Goal: Information Seeking & Learning: Learn about a topic

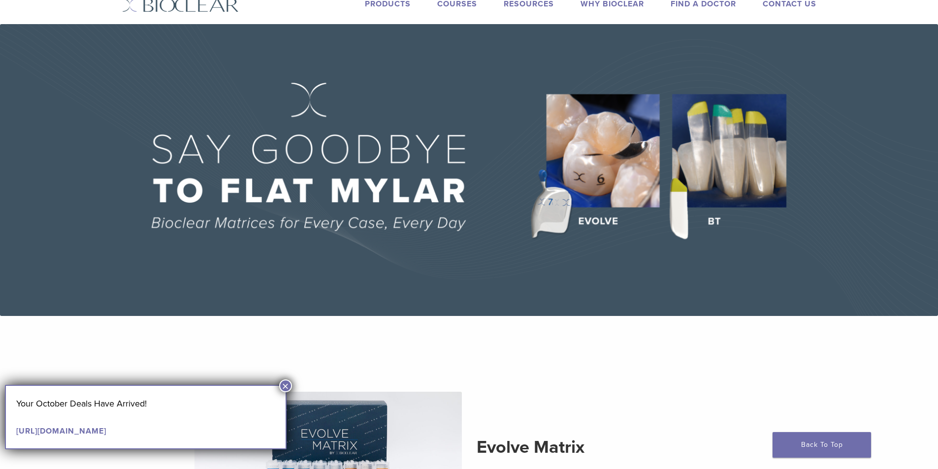
scroll to position [49, 0]
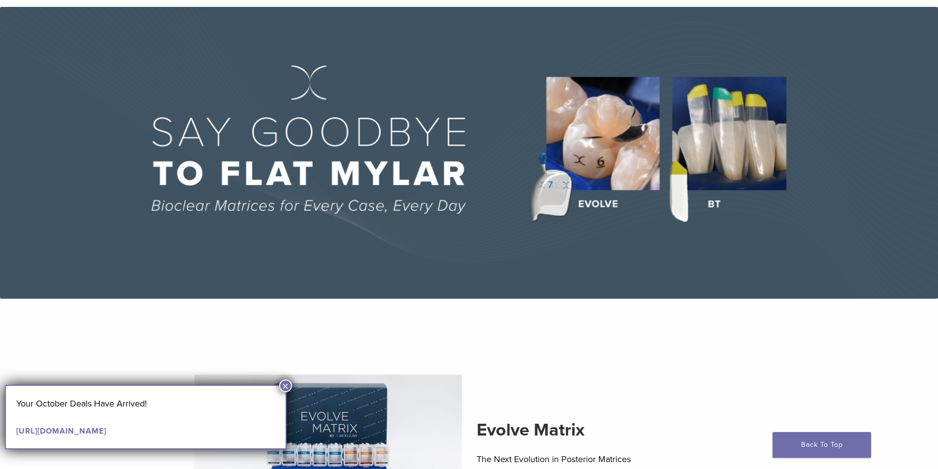
click at [288, 388] on button "×" at bounding box center [285, 386] width 13 height 13
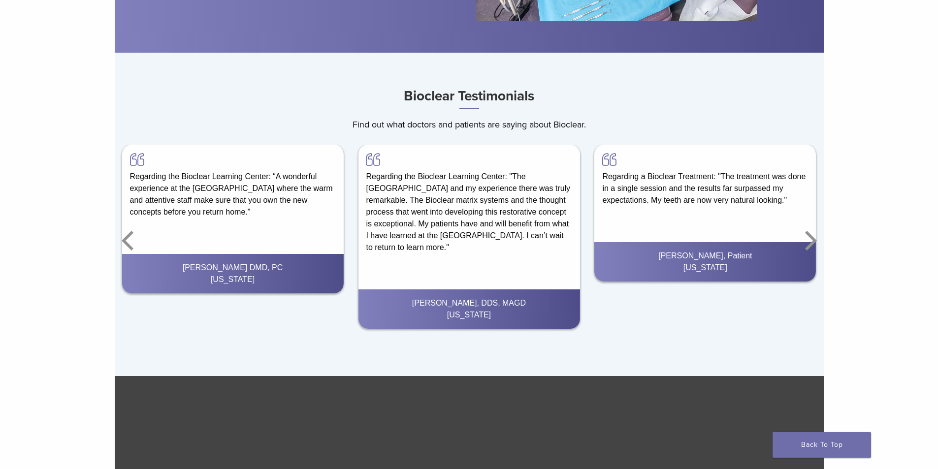
scroll to position [1675, 0]
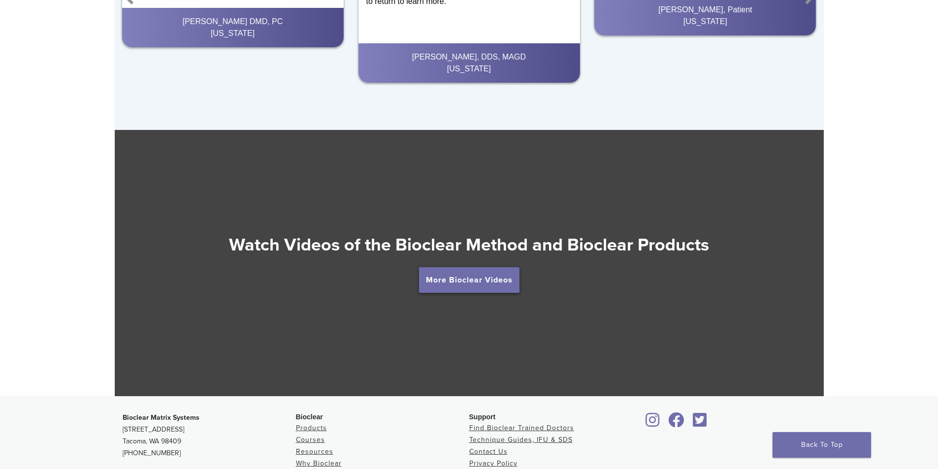
click at [429, 289] on link "More Bioclear Videos" at bounding box center [469, 280] width 100 height 26
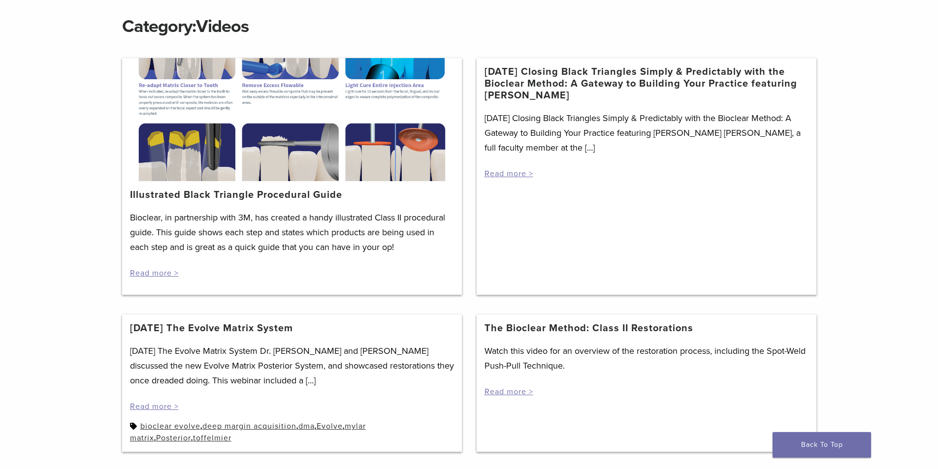
scroll to position [197, 0]
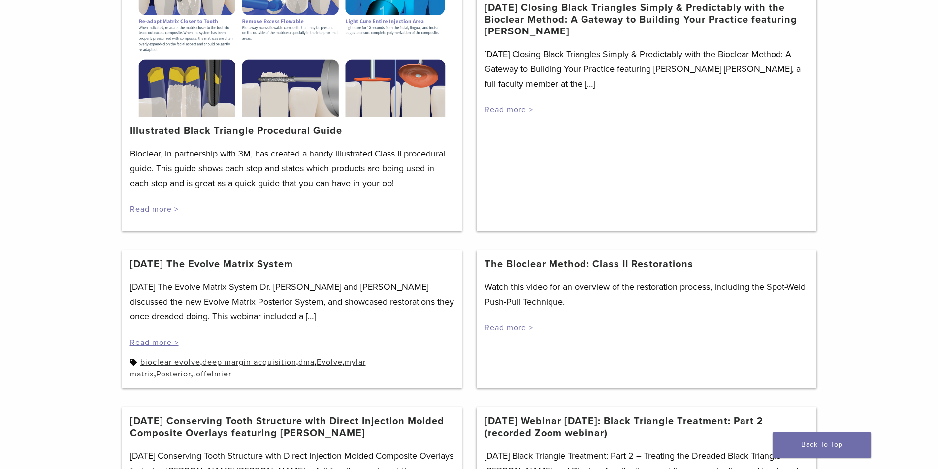
click at [150, 210] on link "Read more >" at bounding box center [154, 209] width 49 height 10
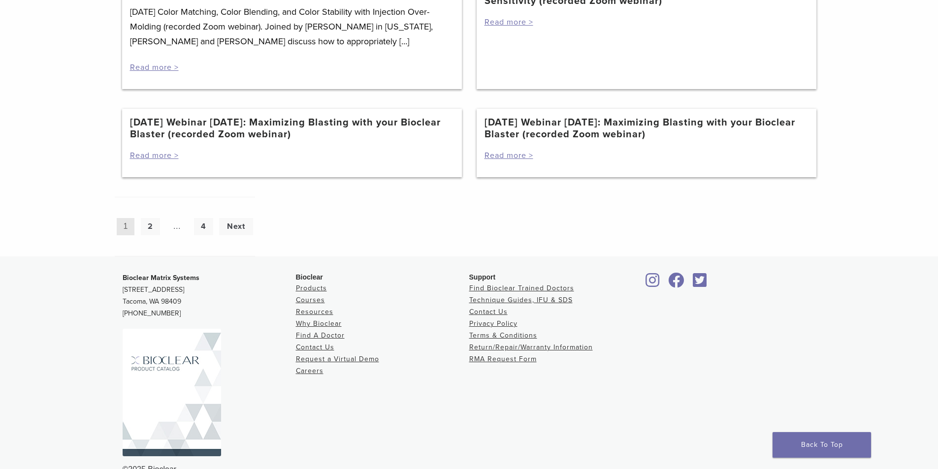
scroll to position [936, 0]
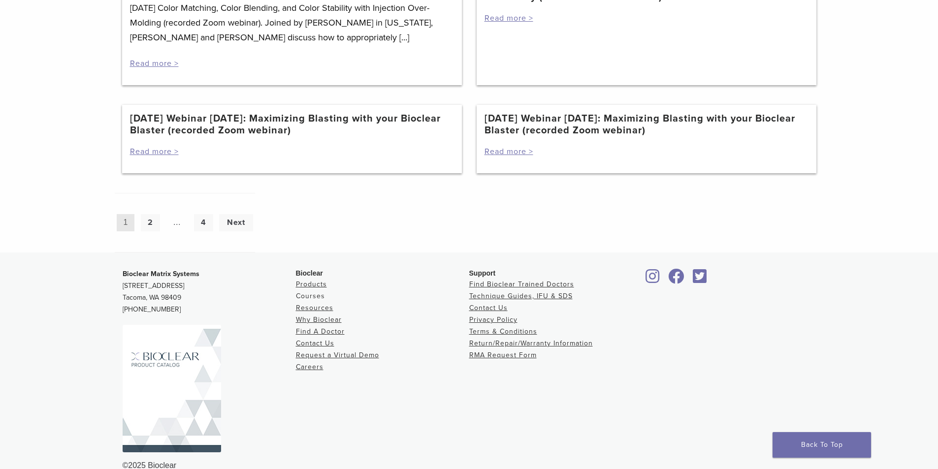
click at [298, 300] on link "Courses" at bounding box center [310, 296] width 29 height 8
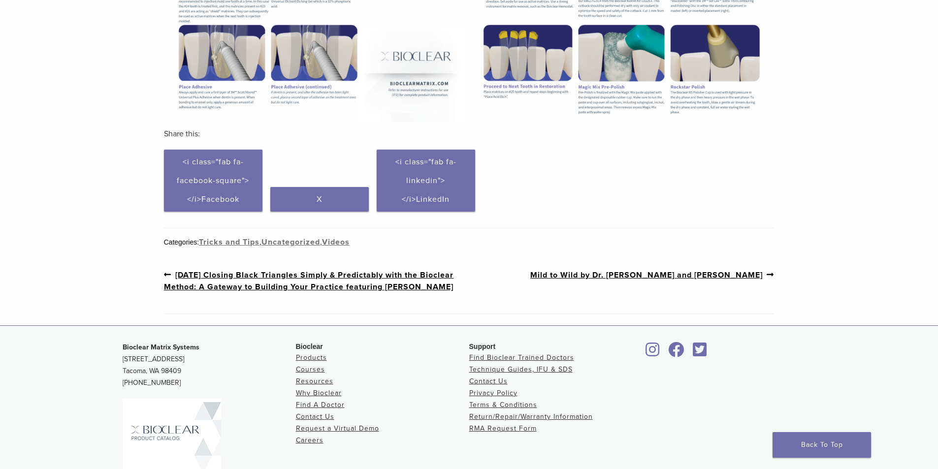
scroll to position [566, 0]
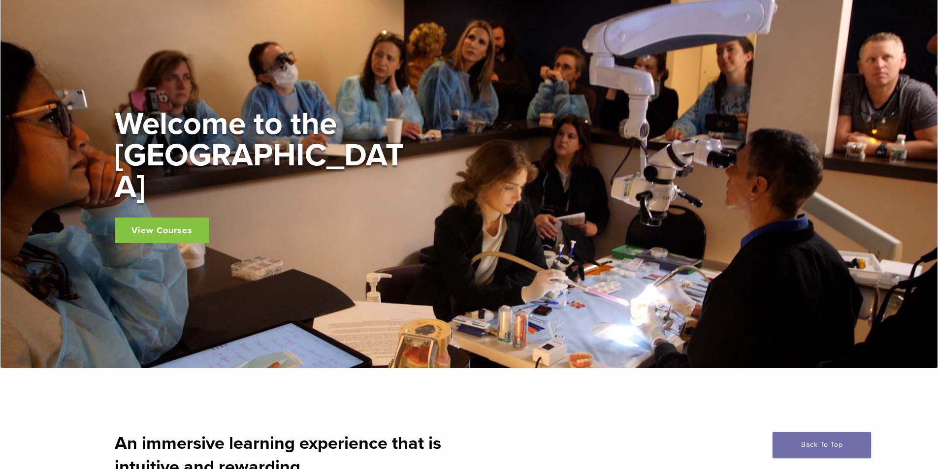
scroll to position [99, 0]
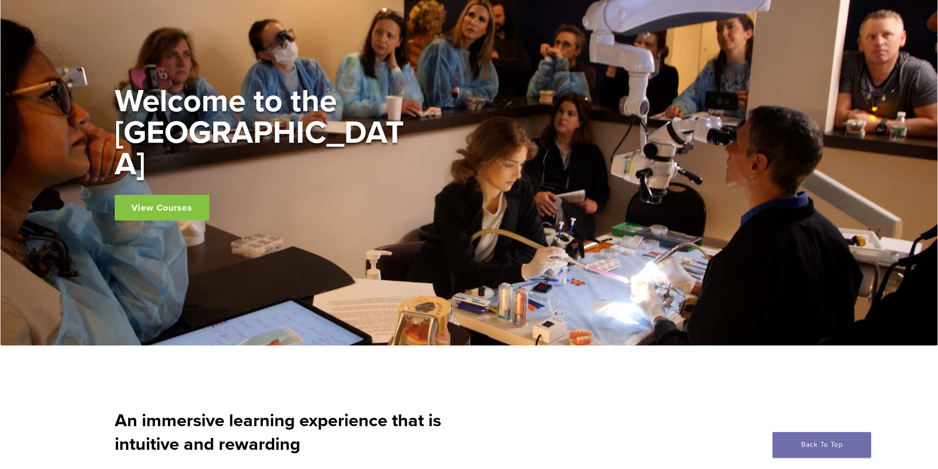
click at [190, 201] on link "View Courses" at bounding box center [162, 208] width 95 height 26
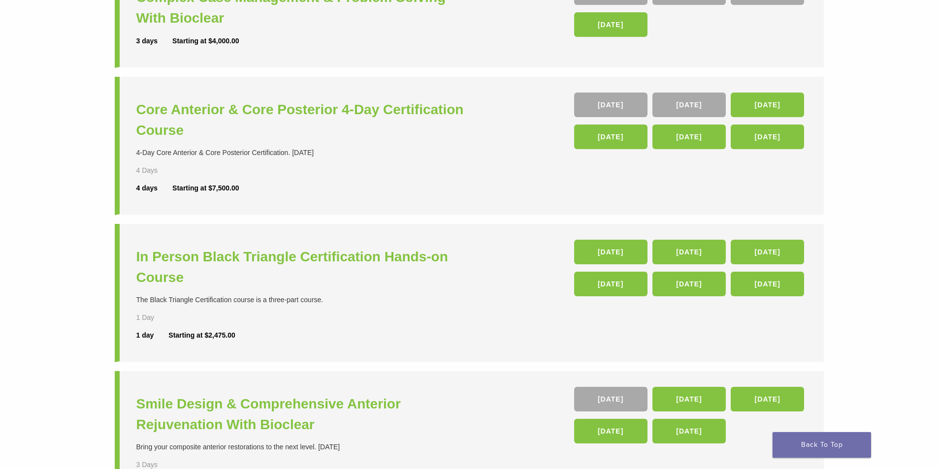
scroll to position [197, 0]
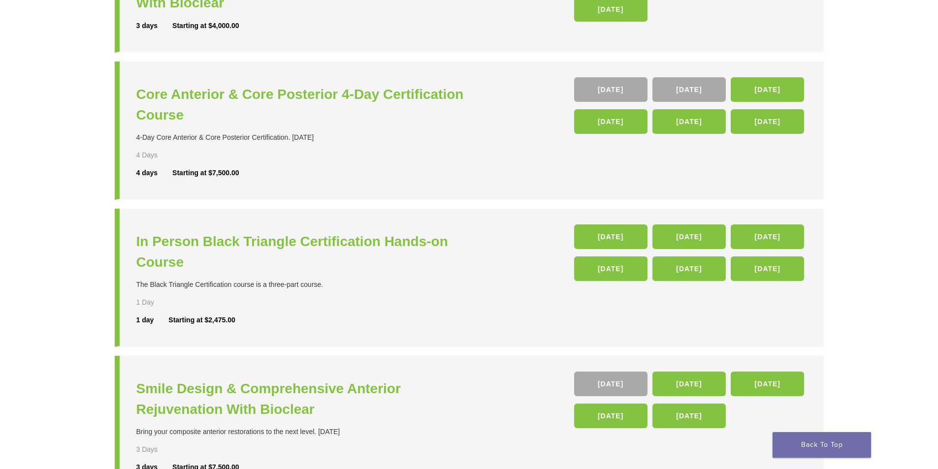
click at [420, 337] on li "In Person Black Triangle Certification Hands-on Course The Black Triangle Certi…" at bounding box center [469, 278] width 709 height 138
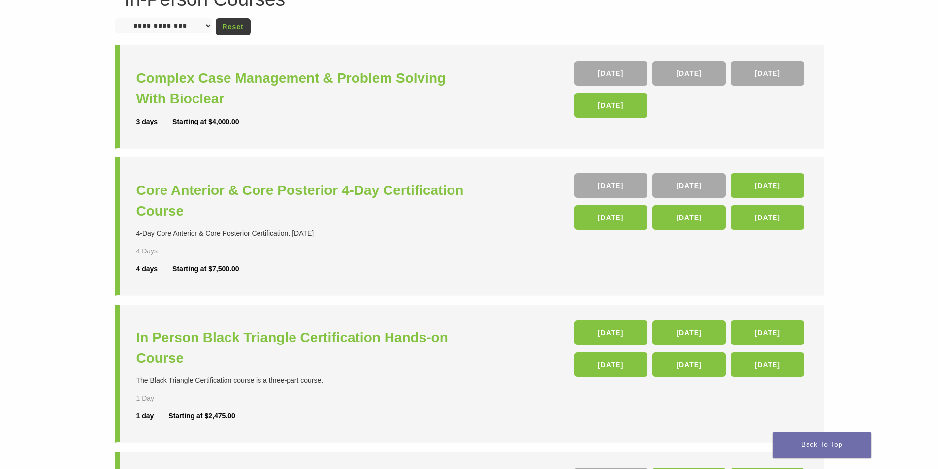
scroll to position [99, 0]
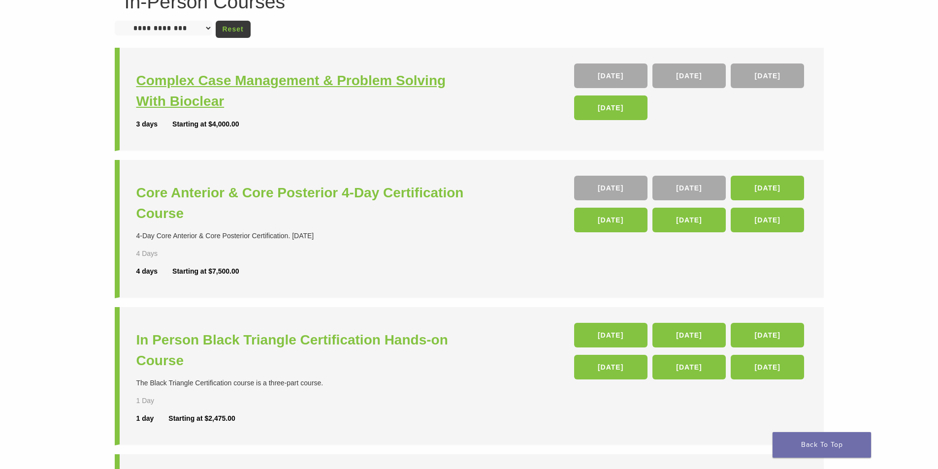
click at [291, 94] on h3 "Complex Case Management & Problem Solving With Bioclear" at bounding box center [303, 90] width 335 height 41
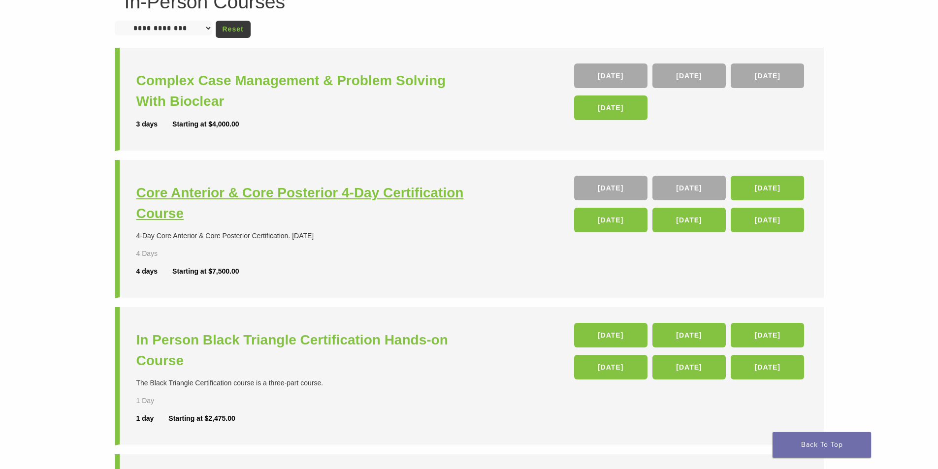
click at [151, 191] on h3 "Core Anterior & Core Posterior 4-Day Certification Course" at bounding box center [303, 203] width 335 height 41
click at [633, 323] on link "23 Jan 26" at bounding box center [610, 335] width 73 height 25
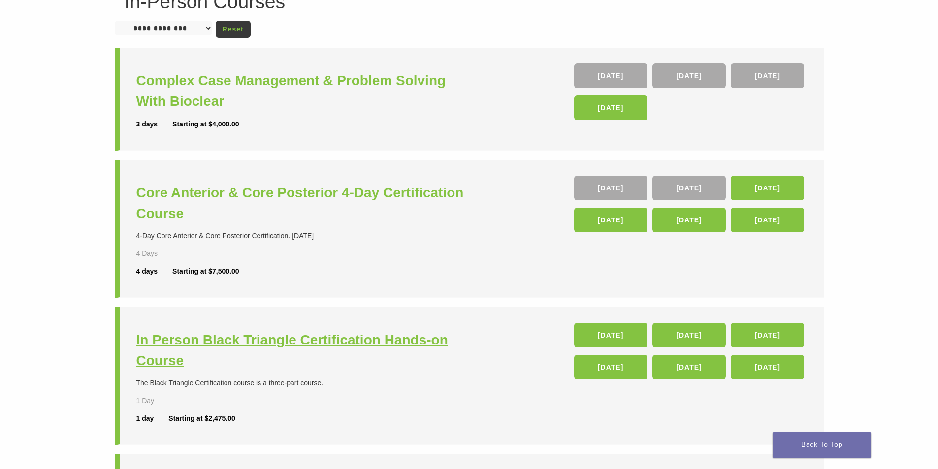
click at [216, 330] on h3 "In Person Black Triangle Certification Hands-on Course" at bounding box center [303, 350] width 335 height 41
click at [181, 330] on h3 "In Person Black Triangle Certification Hands-on Course" at bounding box center [303, 350] width 335 height 41
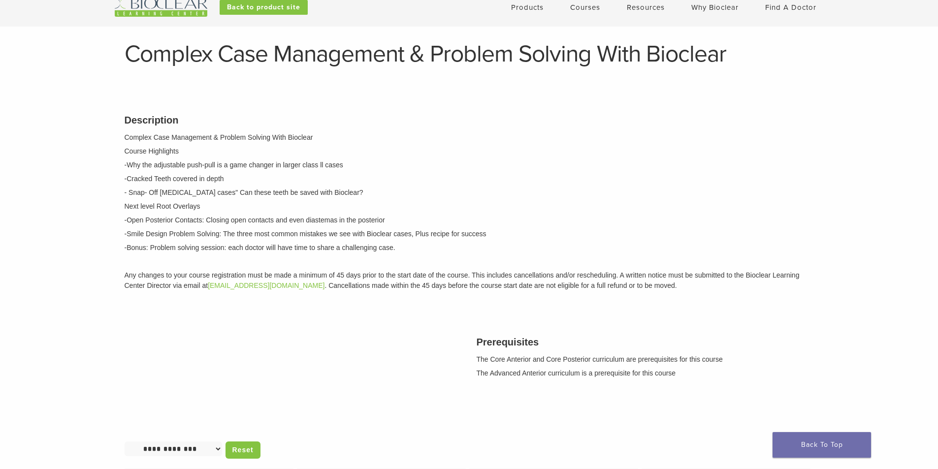
scroll to position [49, 0]
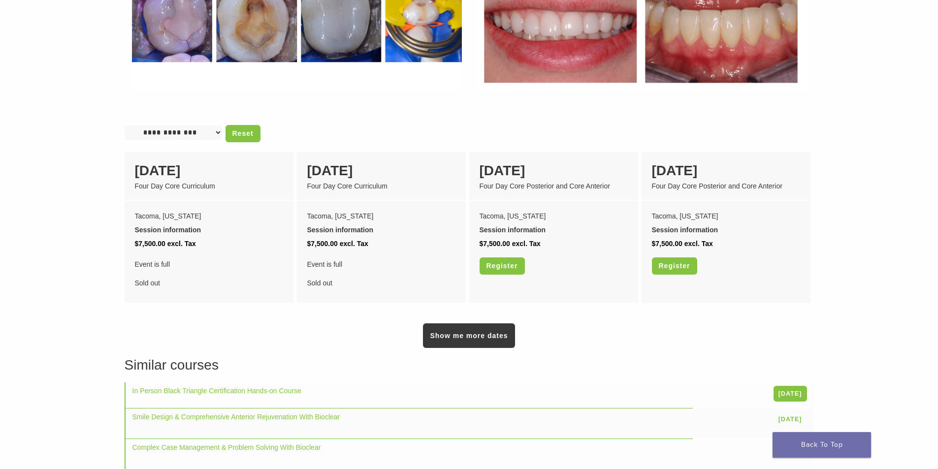
scroll to position [788, 0]
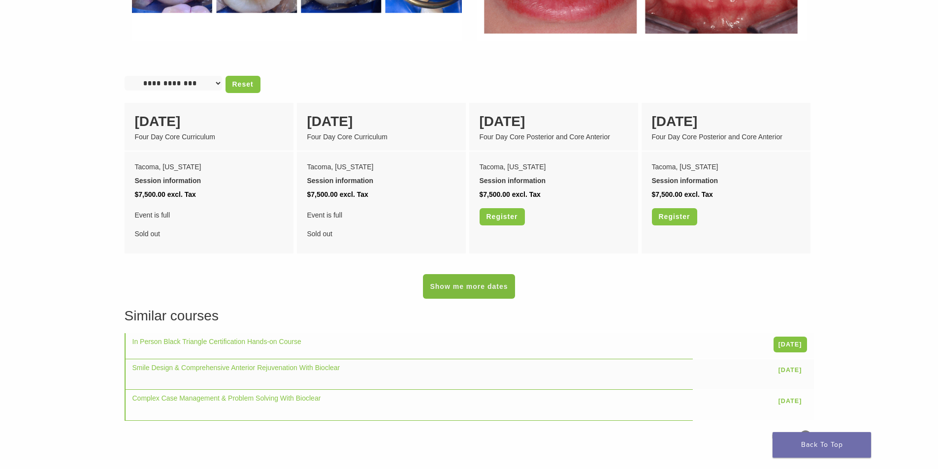
click at [481, 283] on link "Show me more dates" at bounding box center [469, 286] width 92 height 25
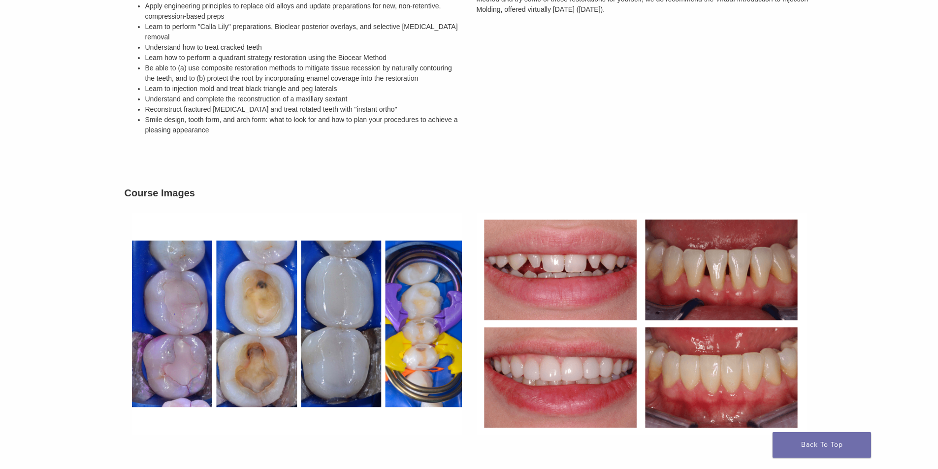
scroll to position [394, 0]
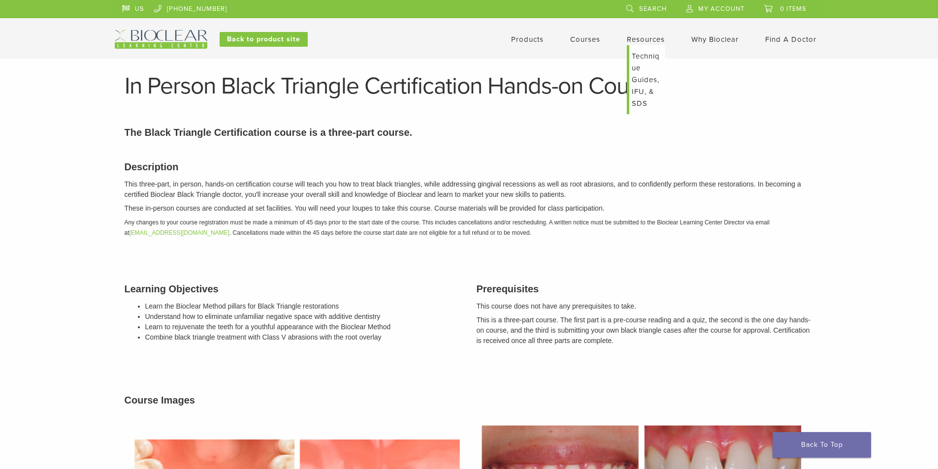
click at [644, 55] on link "Technique Guides, IFU, & SDS" at bounding box center [646, 79] width 35 height 69
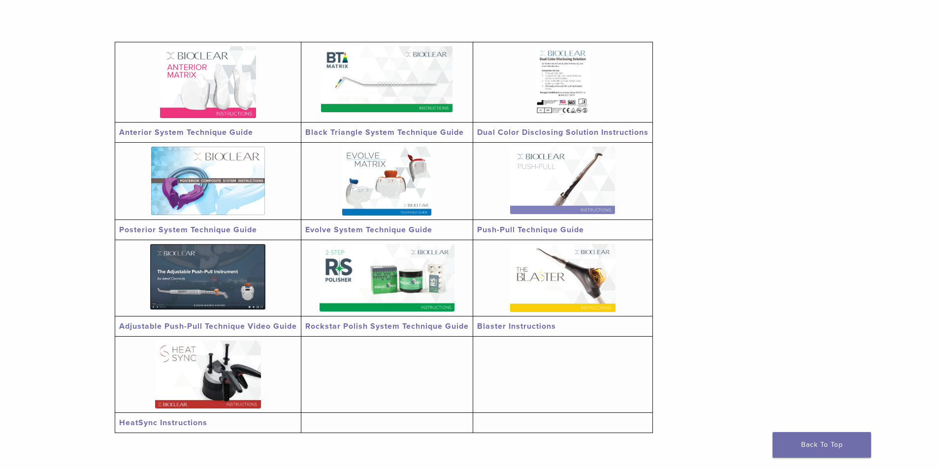
scroll to position [197, 0]
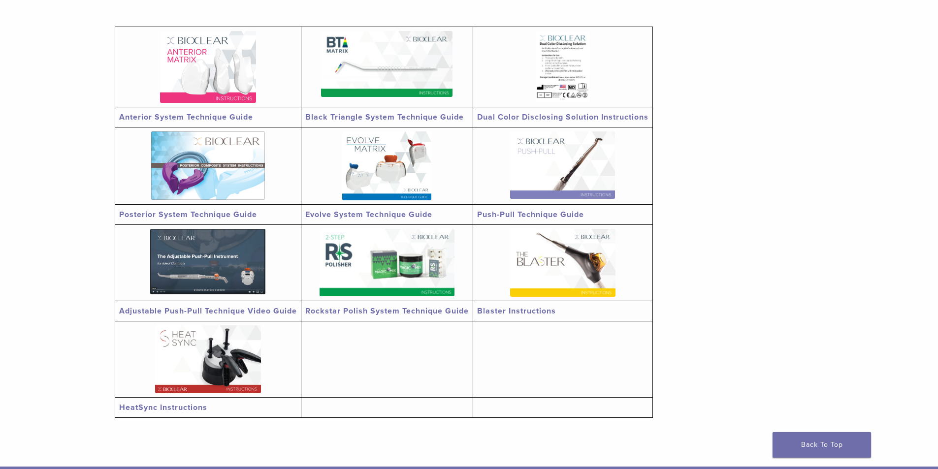
click at [515, 211] on link "Push-Pull Technique Guide" at bounding box center [530, 215] width 107 height 10
click at [401, 193] on img at bounding box center [386, 166] width 89 height 69
click at [232, 213] on link "Posterior System Technique Guide" at bounding box center [188, 215] width 138 height 10
click at [509, 114] on link "Dual Color Disclosing Solution Instructions" at bounding box center [562, 117] width 171 height 10
click at [536, 269] on img at bounding box center [562, 263] width 105 height 68
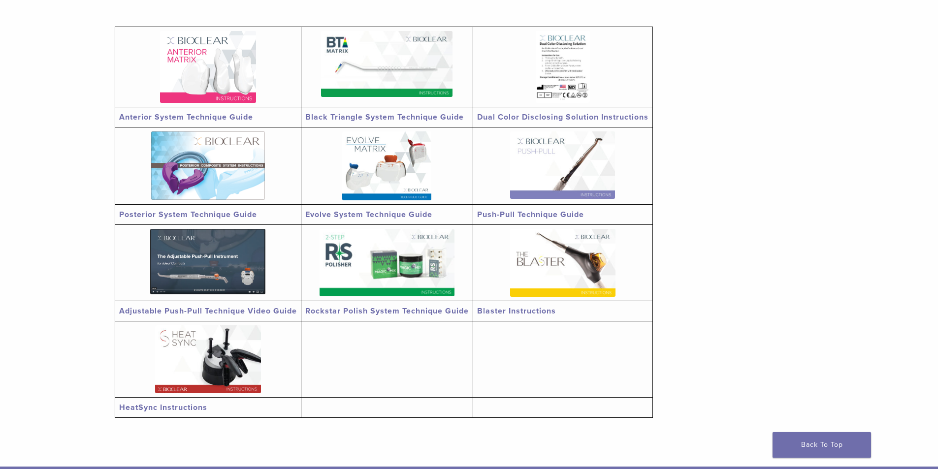
click at [353, 314] on link "Rockstar Polish System Technique Guide" at bounding box center [387, 311] width 164 height 10
click at [215, 111] on td "Anterior System Technique Guide" at bounding box center [208, 117] width 186 height 20
click at [213, 115] on link "Anterior System Technique Guide" at bounding box center [186, 117] width 134 height 10
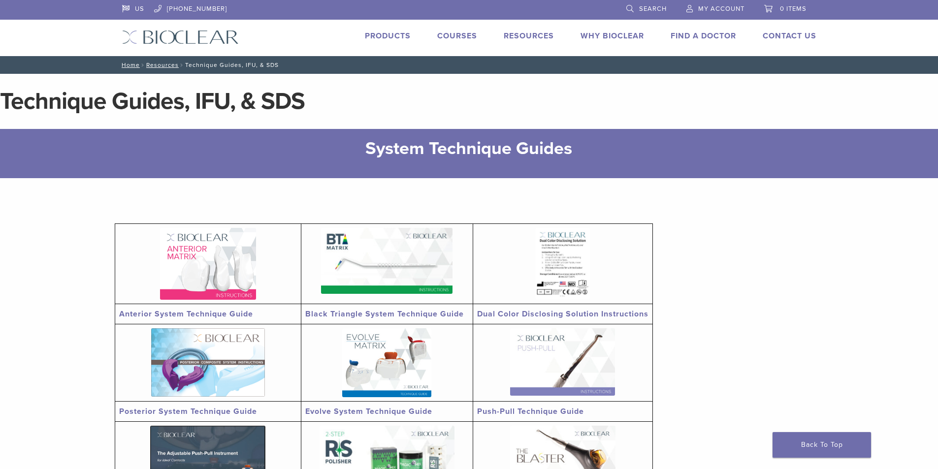
click at [623, 40] on link "Why Bioclear" at bounding box center [613, 36] width 64 height 10
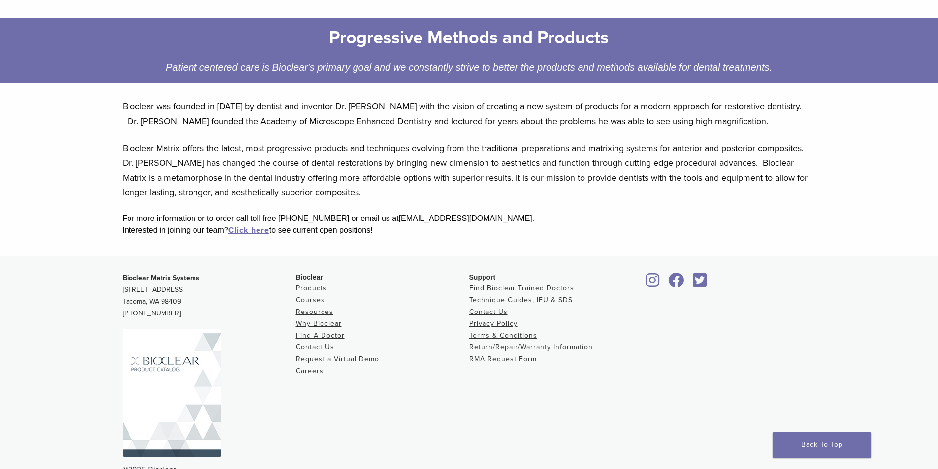
scroll to position [148, 0]
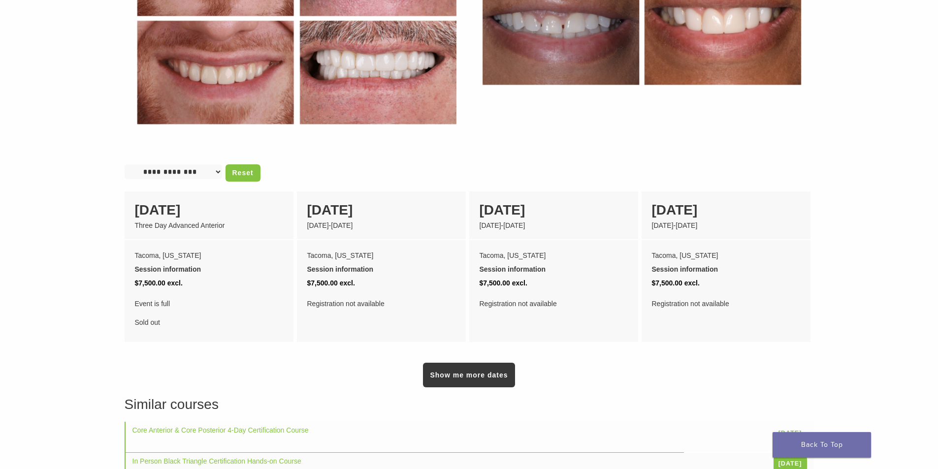
scroll to position [591, 0]
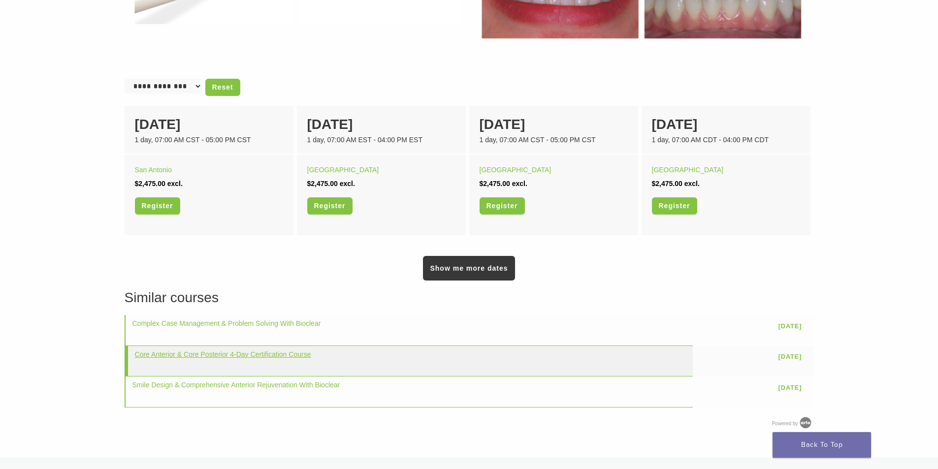
scroll to position [591, 0]
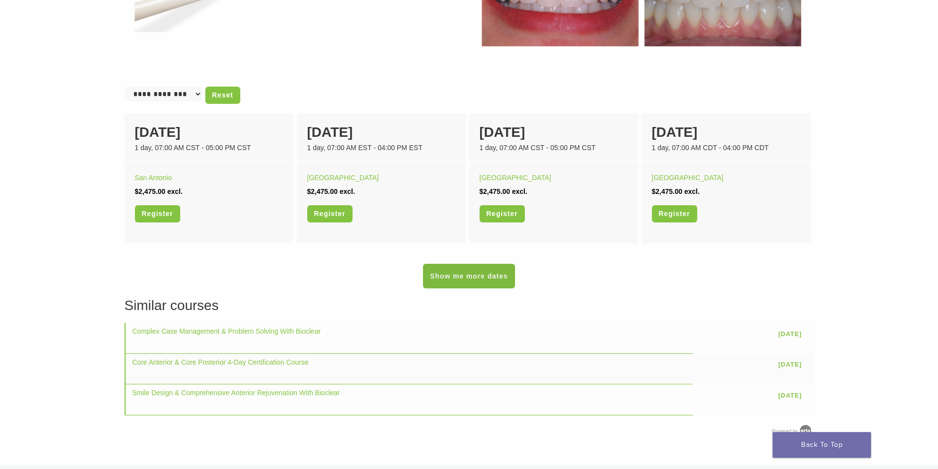
click at [472, 288] on link "Show me more dates" at bounding box center [469, 276] width 92 height 25
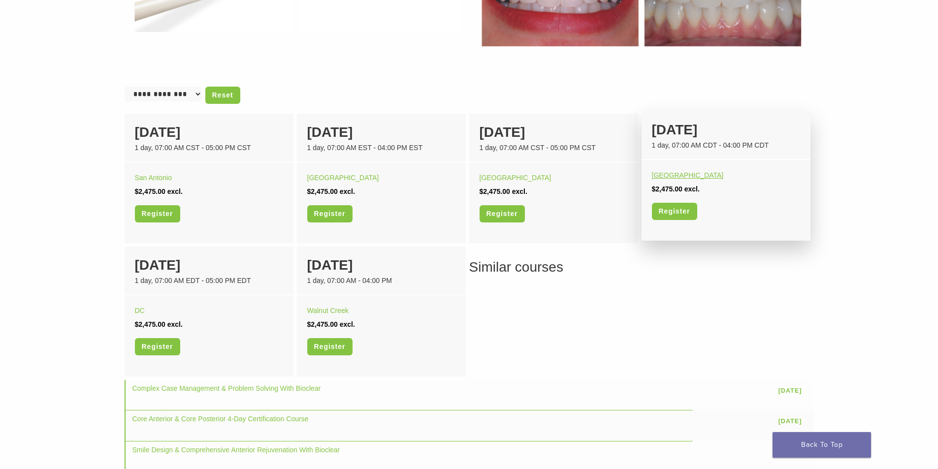
click at [669, 174] on link "Orange Beach" at bounding box center [688, 175] width 72 height 8
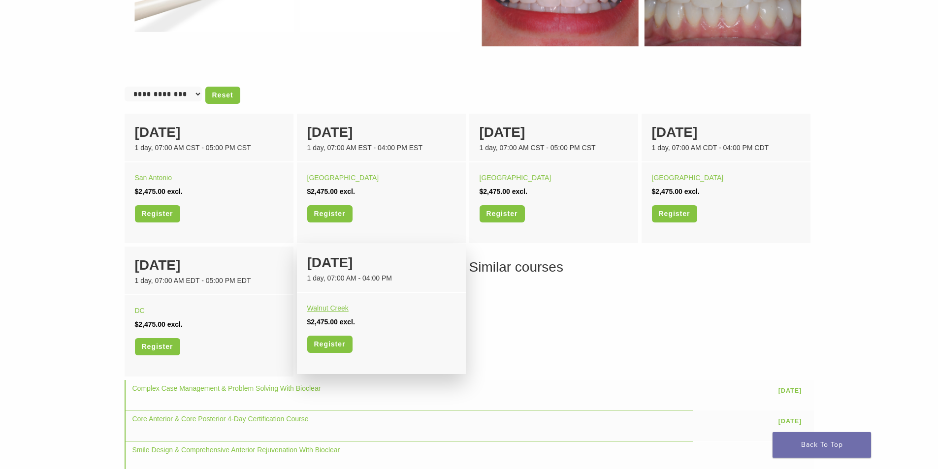
click at [322, 307] on link "Walnut Creek" at bounding box center [327, 308] width 41 height 8
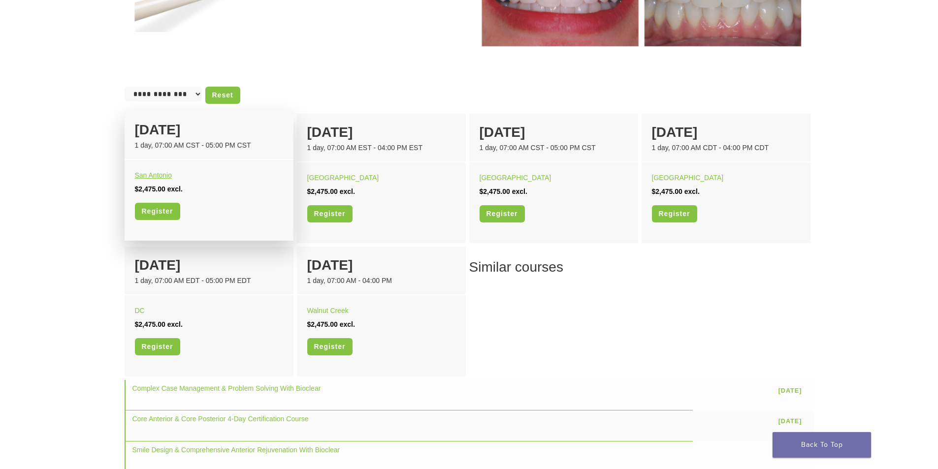
click at [143, 176] on link "San Antonio" at bounding box center [153, 175] width 37 height 8
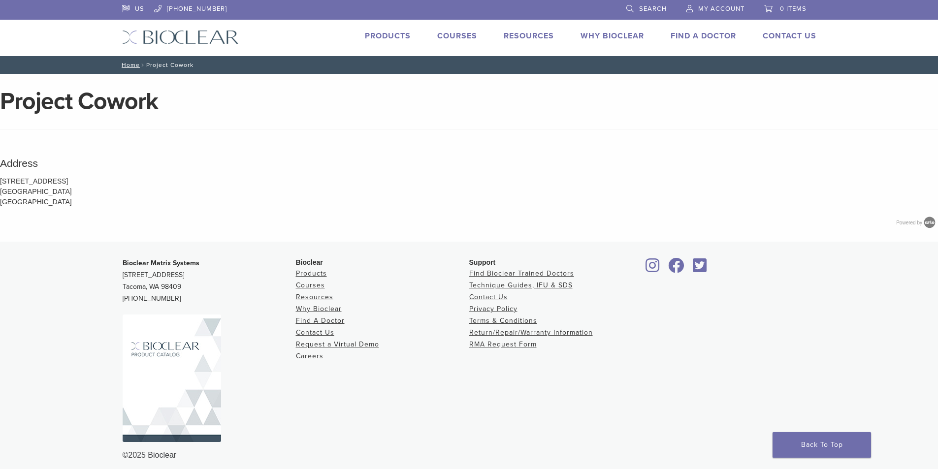
drag, startPoint x: 1, startPoint y: 179, endPoint x: 67, endPoint y: 193, distance: 67.8
click at [68, 192] on p "[STREET_ADDRESS] [GEOGRAPHIC_DATA] [GEOGRAPHIC_DATA]" at bounding box center [469, 191] width 938 height 31
copy p "[STREET_ADDRESS]"
